Goal: Information Seeking & Learning: Learn about a topic

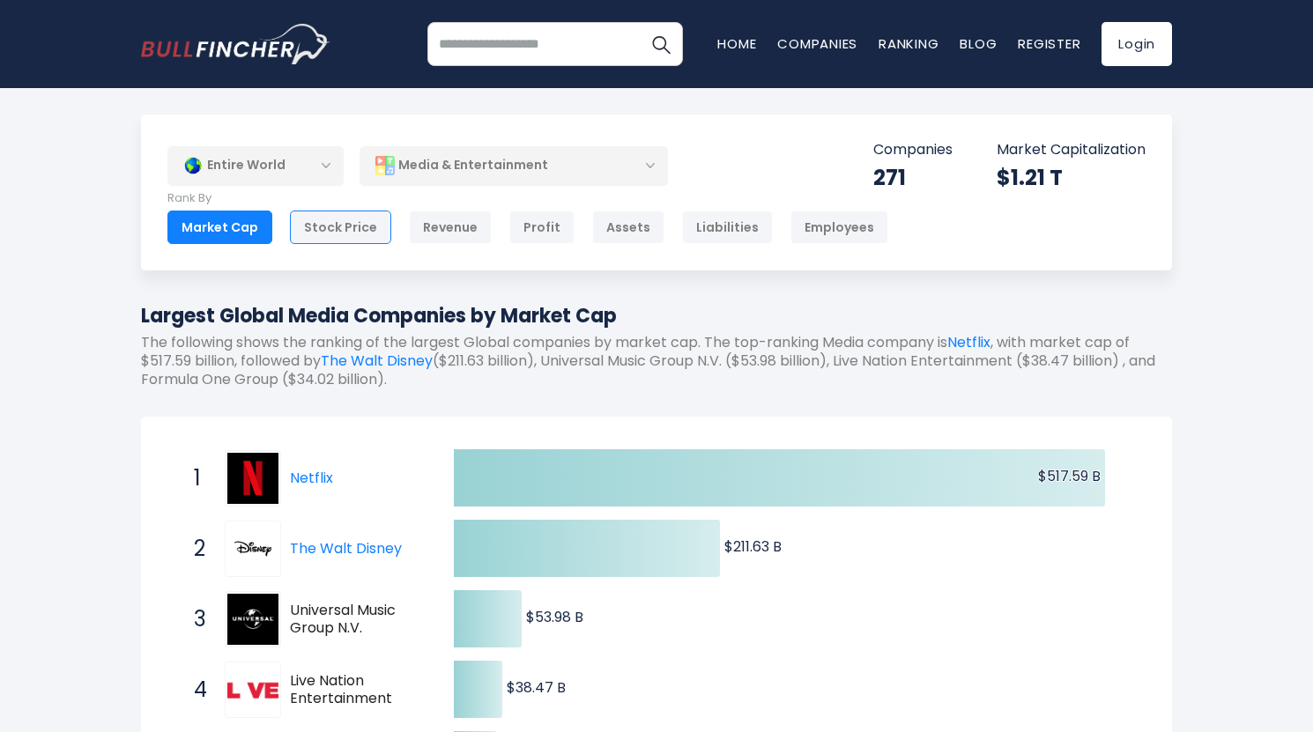
click at [365, 223] on div "Stock Price" at bounding box center [340, 227] width 101 height 33
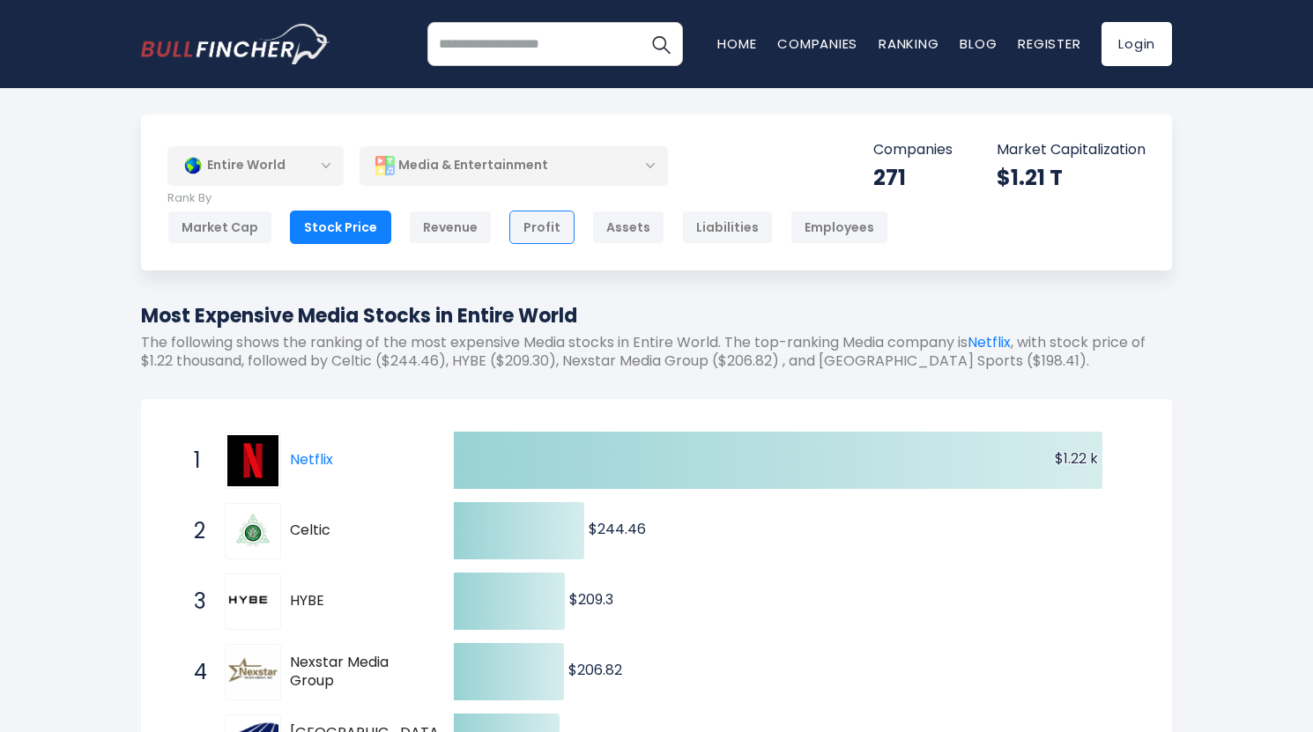
click at [524, 225] on div "Profit" at bounding box center [541, 227] width 65 height 33
click at [644, 240] on div "Assets" at bounding box center [628, 227] width 72 height 33
